Goal: Check status: Check status

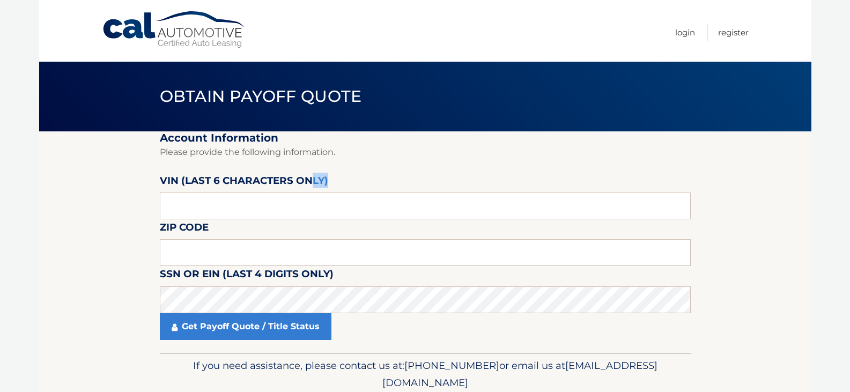
click at [306, 173] on div "VIN (last 6 characters only)" at bounding box center [425, 173] width 531 height 0
click at [307, 209] on input "text" at bounding box center [425, 205] width 531 height 27
type input "266803"
click at [301, 263] on input "text" at bounding box center [425, 252] width 531 height 27
type input "11697"
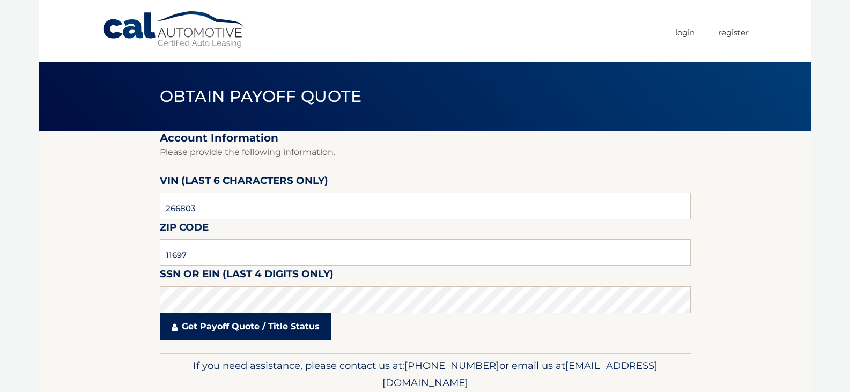
click at [238, 339] on link "Get Payoff Quote / Title Status" at bounding box center [246, 326] width 172 height 27
click at [238, 334] on body "Cal Automotive Menu Login Register Obtain Payoff Quote" at bounding box center [425, 196] width 850 height 392
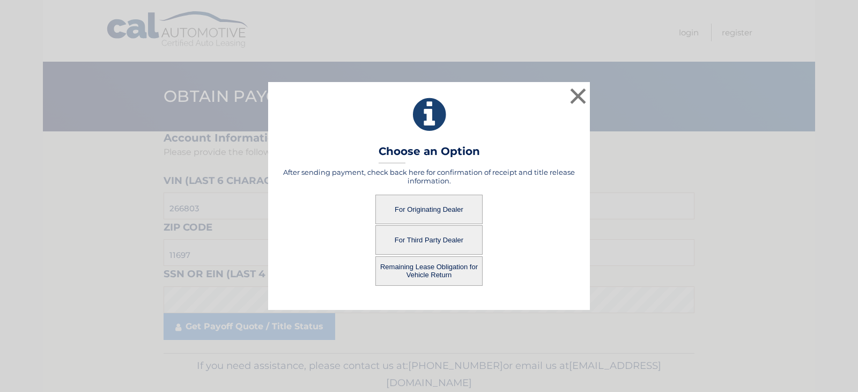
drag, startPoint x: 448, startPoint y: 217, endPoint x: 454, endPoint y: 275, distance: 58.2
click at [454, 275] on div "After sending payment, check back here for confirmation of receipt and title re…" at bounding box center [428, 227] width 295 height 118
click at [432, 269] on button "Remaining Lease Obligation for Vehicle Return" at bounding box center [428, 270] width 107 height 29
click at [446, 270] on button "Remaining Lease Obligation for Vehicle Return" at bounding box center [428, 270] width 107 height 29
click at [421, 281] on button "Remaining Lease Obligation for Vehicle Return" at bounding box center [428, 270] width 107 height 29
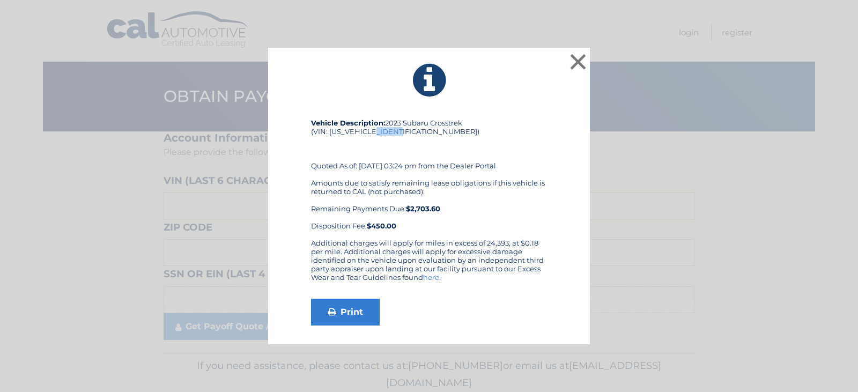
drag, startPoint x: 409, startPoint y: 132, endPoint x: 384, endPoint y: 135, distance: 25.3
click at [384, 135] on div "Vehicle Description: 2023 Subaru Crosstrek (VIN: [US_VEHICLE_IDENTIFICATION_NUM…" at bounding box center [429, 178] width 236 height 120
copy div "266803"
click at [577, 62] on button "×" at bounding box center [577, 61] width 21 height 21
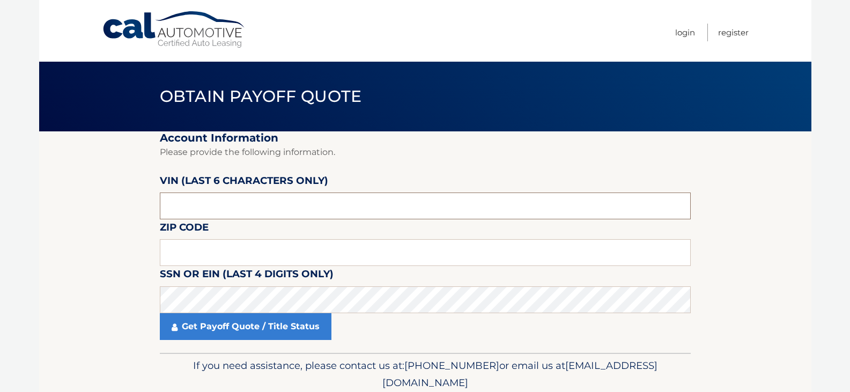
click at [249, 200] on input "text" at bounding box center [425, 205] width 531 height 27
paste input "266803"
type input "266803"
click at [243, 252] on input "text" at bounding box center [425, 252] width 531 height 27
type input "11697"
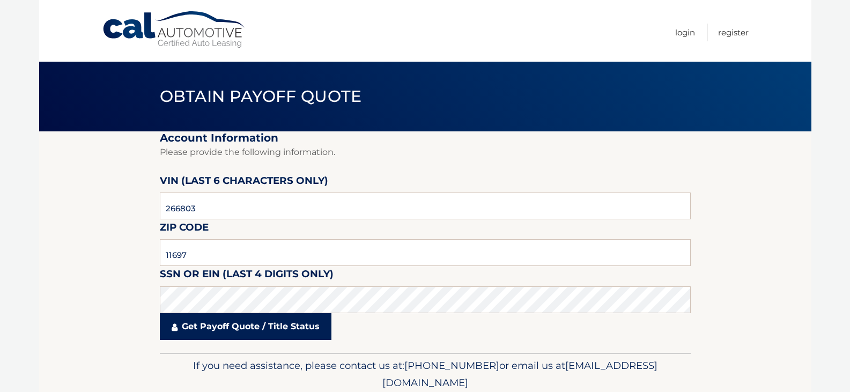
click at [212, 335] on link "Get Payoff Quote / Title Status" at bounding box center [246, 326] width 172 height 27
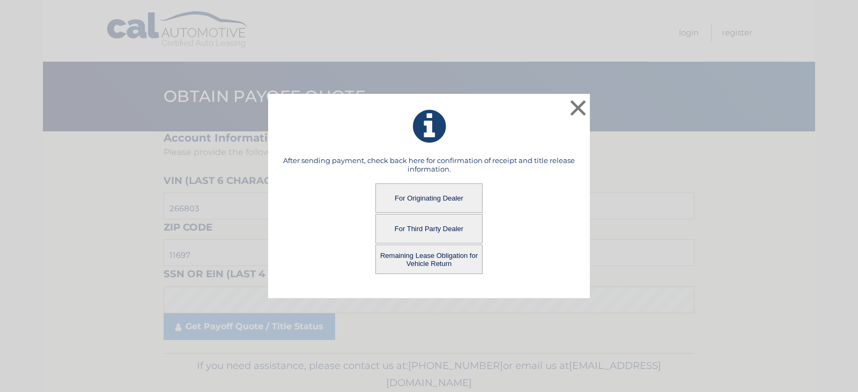
click at [427, 205] on button "For Originating Dealer" at bounding box center [428, 197] width 107 height 29
click at [431, 204] on button "For Originating Dealer" at bounding box center [428, 197] width 107 height 29
